Goal: Transaction & Acquisition: Subscribe to service/newsletter

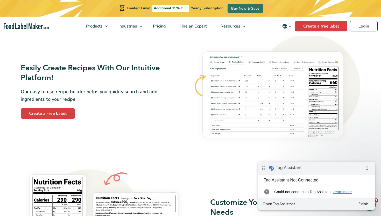
scroll to position [313, 0]
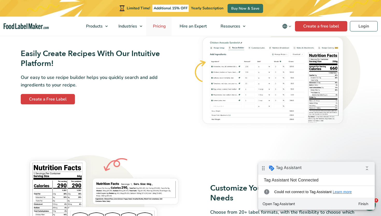
click at [161, 25] on span "Pricing" at bounding box center [159, 26] width 15 height 6
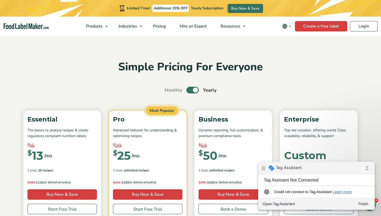
click at [193, 90] on label "Toggle" at bounding box center [193, 90] width 12 height 7
click at [169, 90] on input "Toggle" at bounding box center [167, 89] width 3 height 3
checkbox input "false"
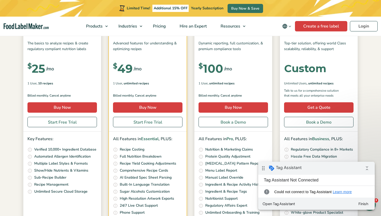
scroll to position [87, 0]
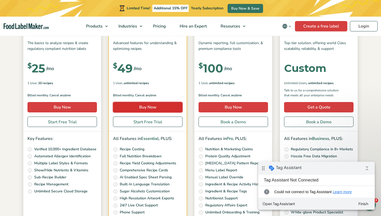
click at [137, 108] on link "Buy Now" at bounding box center [148, 107] width 70 height 10
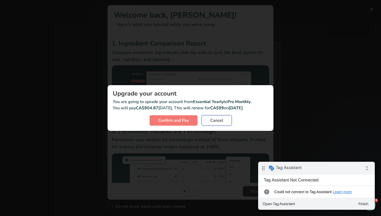
click at [214, 121] on span "Cancel" at bounding box center [216, 120] width 13 height 6
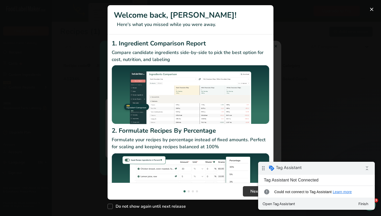
click at [319, 47] on div "New Features" at bounding box center [190, 108] width 381 height 216
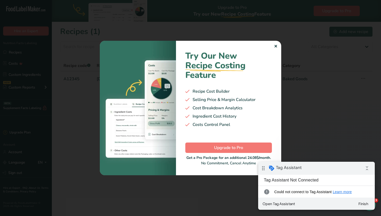
click at [276, 45] on div "✕" at bounding box center [275, 46] width 3 height 6
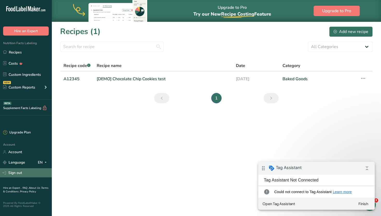
click at [30, 176] on link "Sign out" at bounding box center [26, 172] width 52 height 9
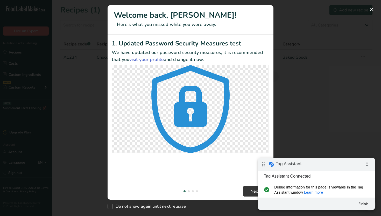
click at [26, 173] on div "New Features" at bounding box center [190, 108] width 381 height 216
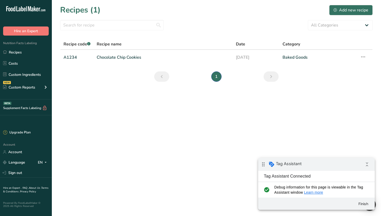
click at [26, 173] on link "Sign out" at bounding box center [26, 172] width 52 height 9
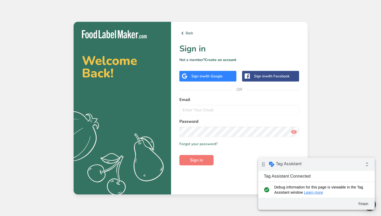
click at [200, 42] on div "Back Sign in Not a member? Create an account Sign in with Google Sign in with F…" at bounding box center [239, 108] width 137 height 173
click at [218, 59] on link "Create an account" at bounding box center [221, 59] width 32 height 5
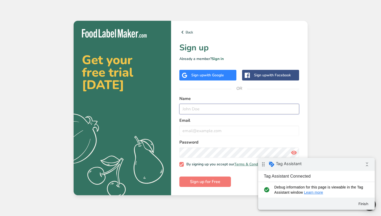
click at [199, 105] on input "text" at bounding box center [240, 109] width 120 height 10
type input "pedro"
type input "testePedro@test.com"
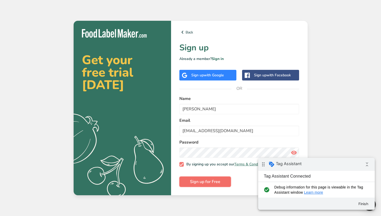
click at [209, 184] on span "Sign up for Free" at bounding box center [205, 182] width 30 height 6
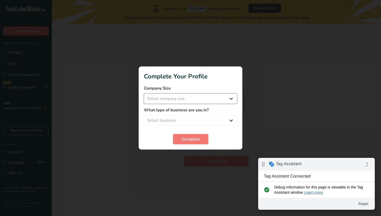
click at [186, 99] on select "Select company size Over 500 Employees test 1 1 Fewer than 10 Employees Fewer t…" at bounding box center [190, 98] width 93 height 10
select select "16"
click at [144, 93] on select "Select company size Over 500 Employees test 1 1 Fewer than 10 Employees Fewer t…" at bounding box center [190, 98] width 93 height 10
click at [174, 121] on select "Select business Packaged Food Manufacturer Restaurant & Cafe Bakery Meal Plans …" at bounding box center [190, 120] width 93 height 10
select select "2"
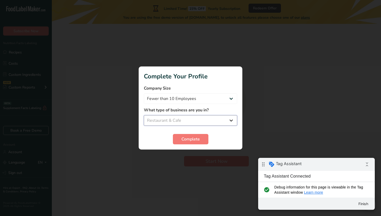
click at [144, 115] on select "Select business Packaged Food Manufacturer Restaurant & Cafe Bakery Meal Plans …" at bounding box center [190, 120] width 93 height 10
click at [187, 137] on span "Complete" at bounding box center [191, 139] width 18 height 6
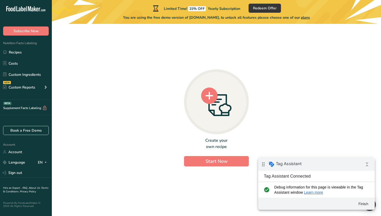
click at [215, 102] on circle at bounding box center [209, 95] width 17 height 17
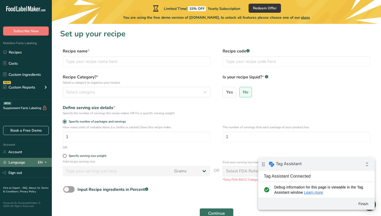
click at [38, 163] on div "EN" at bounding box center [43, 162] width 11 height 6
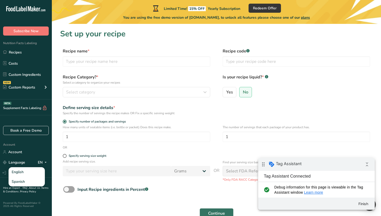
click at [36, 147] on div "Account Account Language EN English Spanish Sign out" at bounding box center [26, 159] width 52 height 36
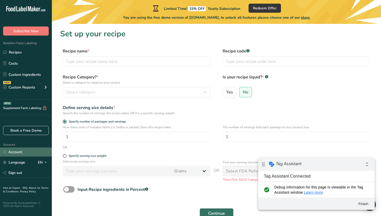
click at [22, 154] on link "Account" at bounding box center [26, 151] width 52 height 9
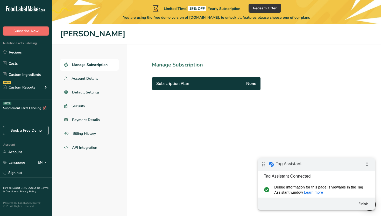
click at [36, 34] on button "Subscribe Now" at bounding box center [26, 30] width 46 height 9
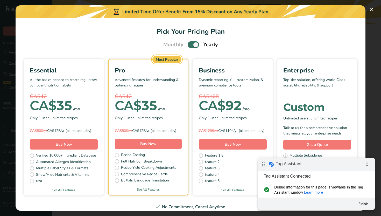
click at [190, 44] on span "Pick Your Pricing Plan Modal" at bounding box center [193, 44] width 11 height 6
click at [190, 44] on input "Pick Your Pricing Plan Modal" at bounding box center [189, 44] width 3 height 3
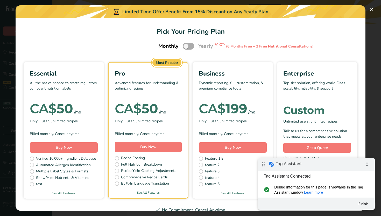
click at [193, 46] on span "Pick Your Pricing Plan Modal" at bounding box center [188, 46] width 11 height 6
click at [186, 46] on input "Pick Your Pricing Plan Modal" at bounding box center [184, 46] width 3 height 3
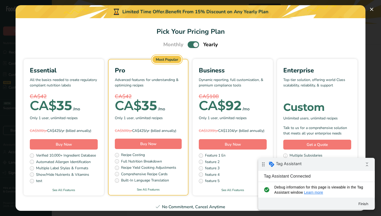
click at [189, 45] on span "Pick Your Pricing Plan Modal" at bounding box center [193, 44] width 11 height 6
click at [189, 45] on input "Pick Your Pricing Plan Modal" at bounding box center [189, 44] width 3 height 3
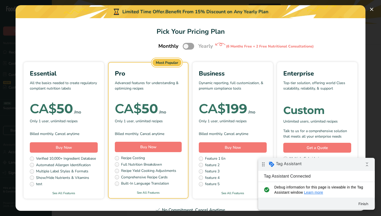
click at [197, 45] on div "Monthly Yearly (6 Months Free + 2 Free Nutritional Consultations)" at bounding box center [190, 46] width 77 height 11
click at [189, 46] on span "Pick Your Pricing Plan Modal" at bounding box center [188, 46] width 11 height 6
click at [186, 46] on input "Pick Your Pricing Plan Modal" at bounding box center [184, 46] width 3 height 3
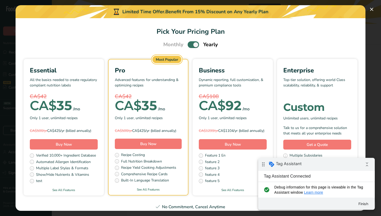
click at [190, 45] on span "Pick Your Pricing Plan Modal" at bounding box center [193, 44] width 11 height 6
click at [190, 45] on input "Pick Your Pricing Plan Modal" at bounding box center [189, 44] width 3 height 3
checkbox input "false"
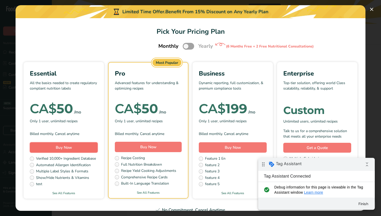
click at [75, 149] on button "Buy Now" at bounding box center [64, 147] width 68 height 10
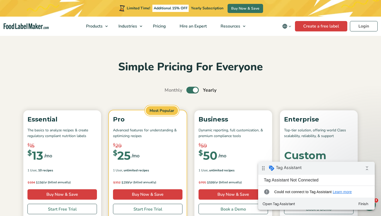
click at [38, 29] on img "Food Label Maker homepage" at bounding box center [26, 26] width 45 height 6
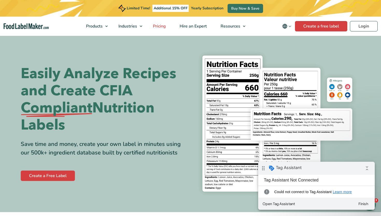
click at [159, 26] on span "Pricing" at bounding box center [159, 26] width 15 height 6
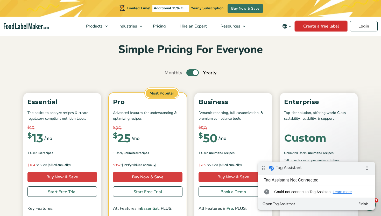
click at [327, 27] on link "Create a free label" at bounding box center [321, 26] width 52 height 10
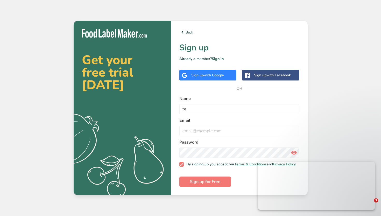
type input "t"
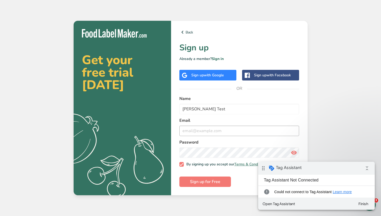
type input "[PERSON_NAME] Test"
click at [202, 127] on input "email" at bounding box center [240, 131] width 120 height 10
type input "[EMAIL_ADDRESS][DOMAIN_NAME]"
click at [198, 187] on button "Sign up for Free" at bounding box center [206, 181] width 52 height 10
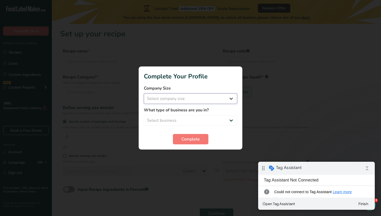
click at [200, 100] on select "Select company size Fewer than 10 Employees 10 to 50 Employees 51 to 500 Employ…" at bounding box center [190, 98] width 93 height 10
select select "2"
click at [144, 93] on select "Select company size Fewer than 10 Employees 10 to 50 Employees 51 to 500 Employ…" at bounding box center [190, 98] width 93 height 10
click at [181, 122] on select "Select business Packaged Food Manufacturer Restaurant & Cafe Bakery Meal Plans …" at bounding box center [190, 120] width 93 height 10
select select "7"
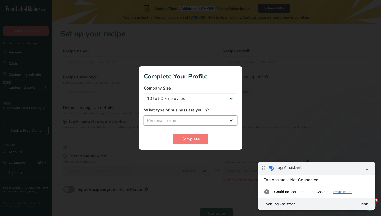
click at [144, 115] on select "Select business Packaged Food Manufacturer Restaurant & Cafe Bakery Meal Plans …" at bounding box center [190, 120] width 93 height 10
click at [190, 142] on span "Complete" at bounding box center [191, 139] width 18 height 6
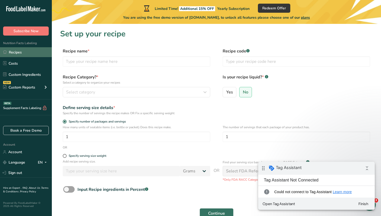
click at [33, 51] on link "Recipes" at bounding box center [26, 52] width 52 height 10
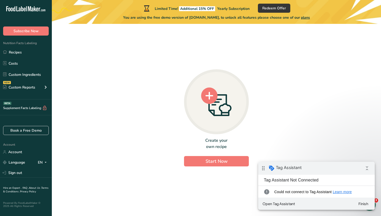
click at [224, 96] on icon at bounding box center [216, 101] width 31 height 29
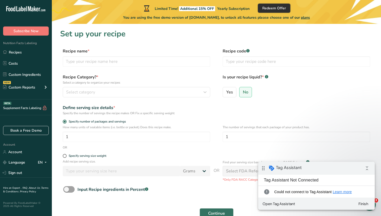
click at [283, 8] on span "Redeem Offer" at bounding box center [275, 7] width 24 height 5
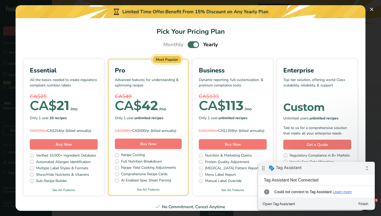
click at [195, 45] on span "Pick Your Pricing Plan Modal" at bounding box center [193, 44] width 11 height 6
click at [191, 45] on input "Pick Your Pricing Plan Modal" at bounding box center [189, 44] width 3 height 3
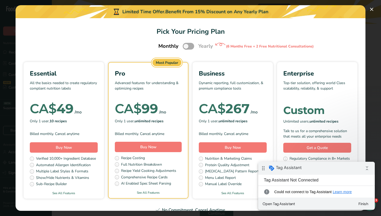
click at [195, 45] on div "Monthly Yearly (6 Months Free + 2 Free Nutritional Consultations)" at bounding box center [190, 46] width 77 height 11
click at [191, 45] on span "Pick Your Pricing Plan Modal" at bounding box center [188, 46] width 11 height 6
click at [186, 45] on input "Pick Your Pricing Plan Modal" at bounding box center [184, 46] width 3 height 3
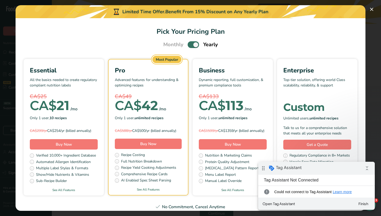
click at [191, 45] on span "Pick Your Pricing Plan Modal" at bounding box center [193, 44] width 11 height 6
click at [191, 45] on input "Pick Your Pricing Plan Modal" at bounding box center [189, 44] width 3 height 3
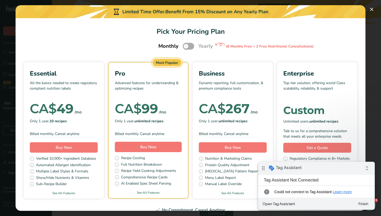
click at [191, 45] on span "Pick Your Pricing Plan Modal" at bounding box center [188, 46] width 11 height 6
click at [186, 45] on input "Pick Your Pricing Plan Modal" at bounding box center [184, 46] width 3 height 3
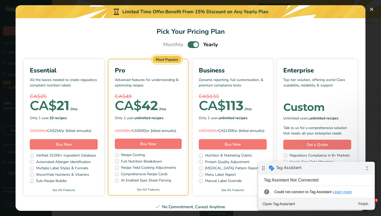
click at [191, 45] on span "Pick Your Pricing Plan Modal" at bounding box center [193, 44] width 11 height 6
click at [191, 45] on input "Pick Your Pricing Plan Modal" at bounding box center [189, 44] width 3 height 3
checkbox input "false"
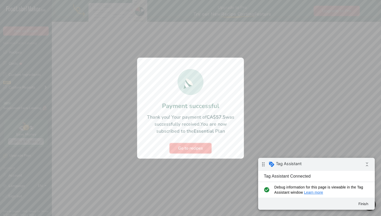
click at [190, 147] on span "Go to recipes" at bounding box center [190, 148] width 25 height 6
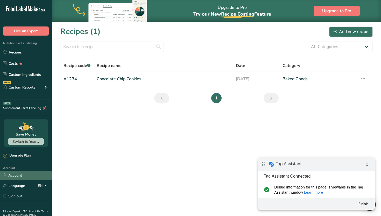
click at [22, 177] on link "Account" at bounding box center [26, 175] width 52 height 9
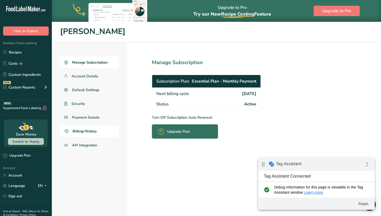
click at [88, 130] on span "Billing History" at bounding box center [85, 130] width 24 height 5
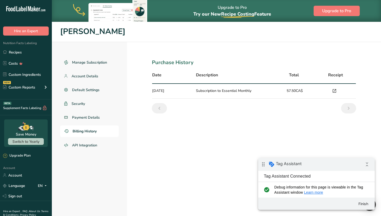
click at [335, 91] on icon at bounding box center [334, 90] width 5 height 7
